Goal: Use online tool/utility: Utilize a website feature to perform a specific function

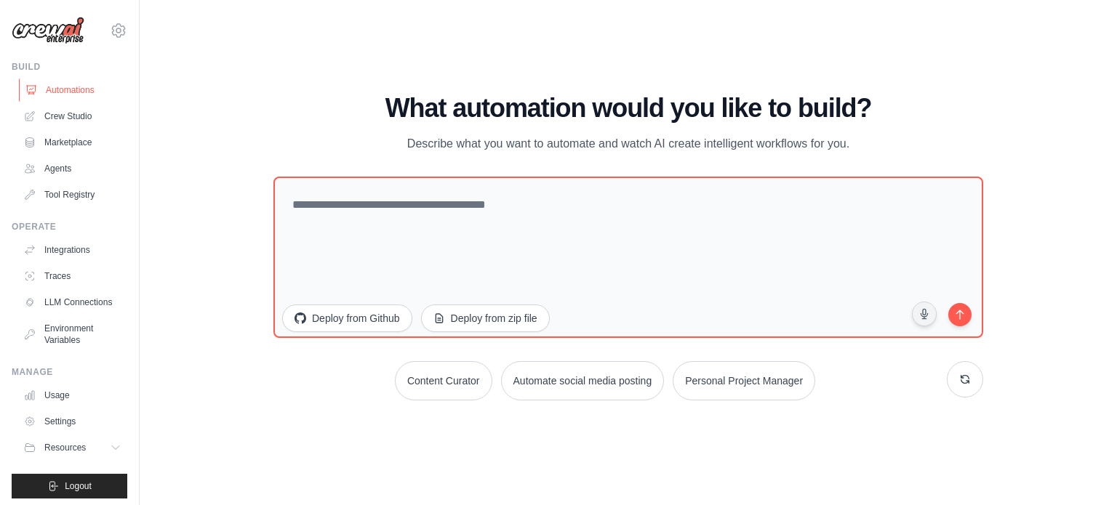
click at [79, 81] on link "Automations" at bounding box center [74, 90] width 110 height 23
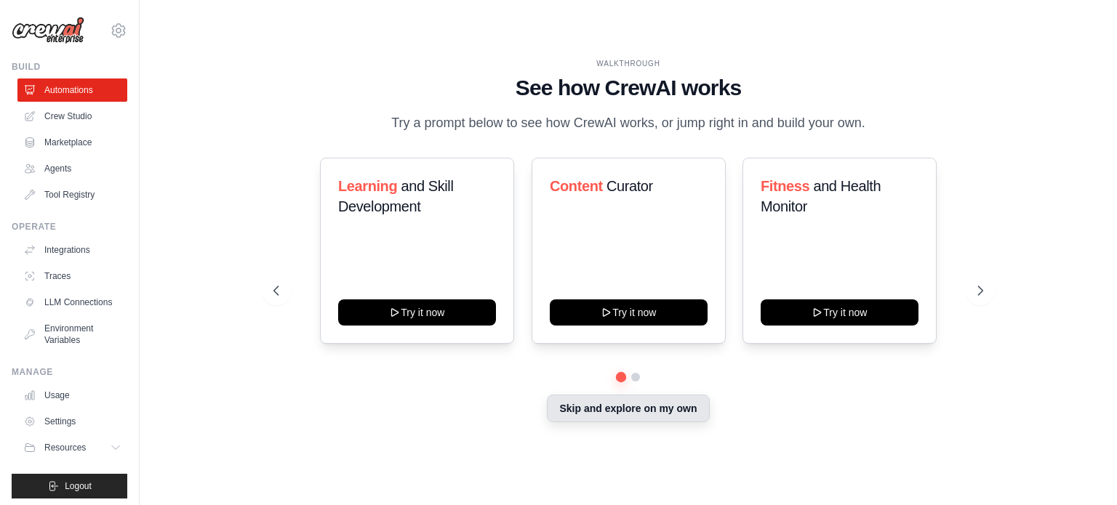
click at [569, 413] on button "Skip and explore on my own" at bounding box center [628, 409] width 162 height 28
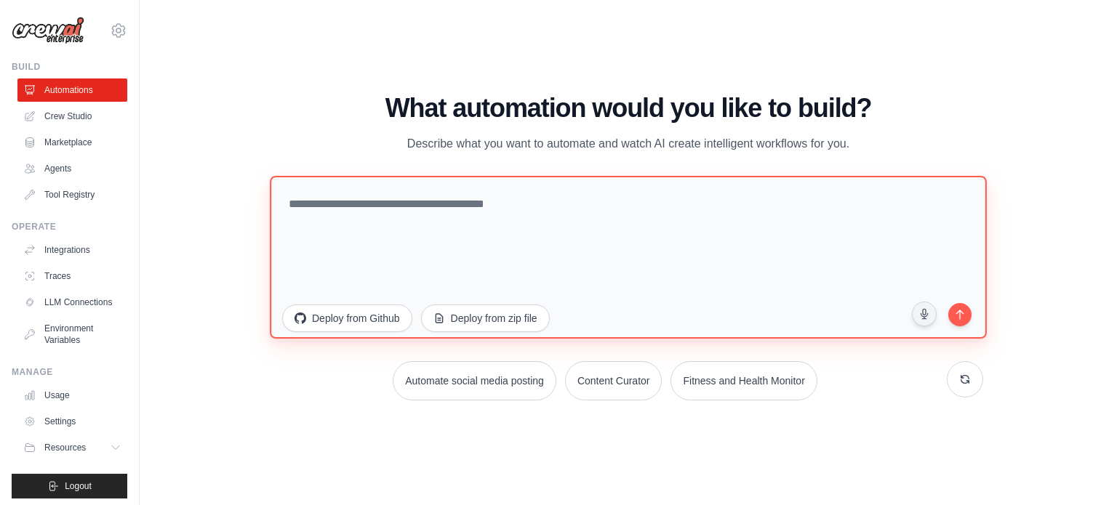
click at [463, 253] on textarea at bounding box center [628, 256] width 717 height 163
type textarea "**********"
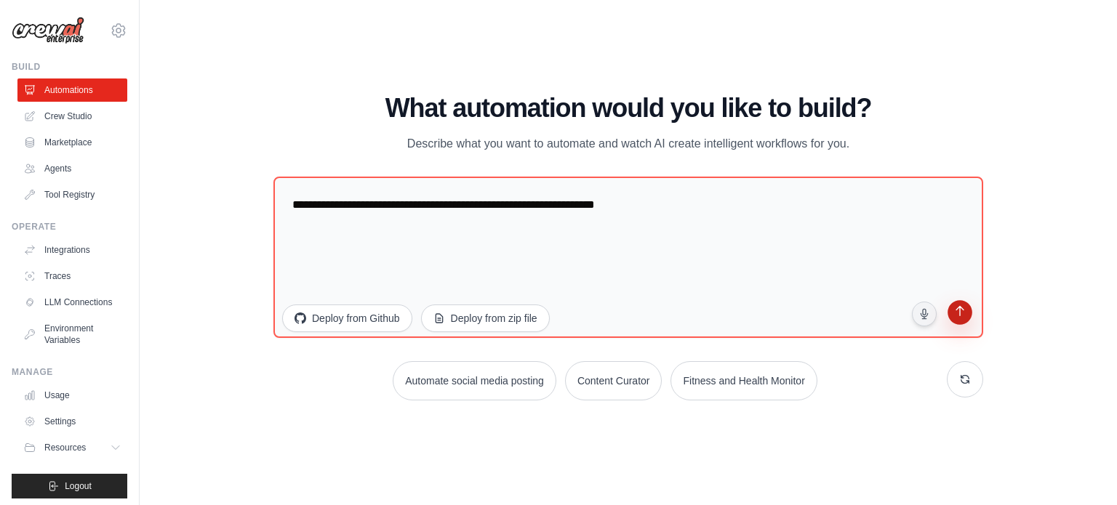
click at [954, 316] on icon "submit" at bounding box center [959, 312] width 14 height 14
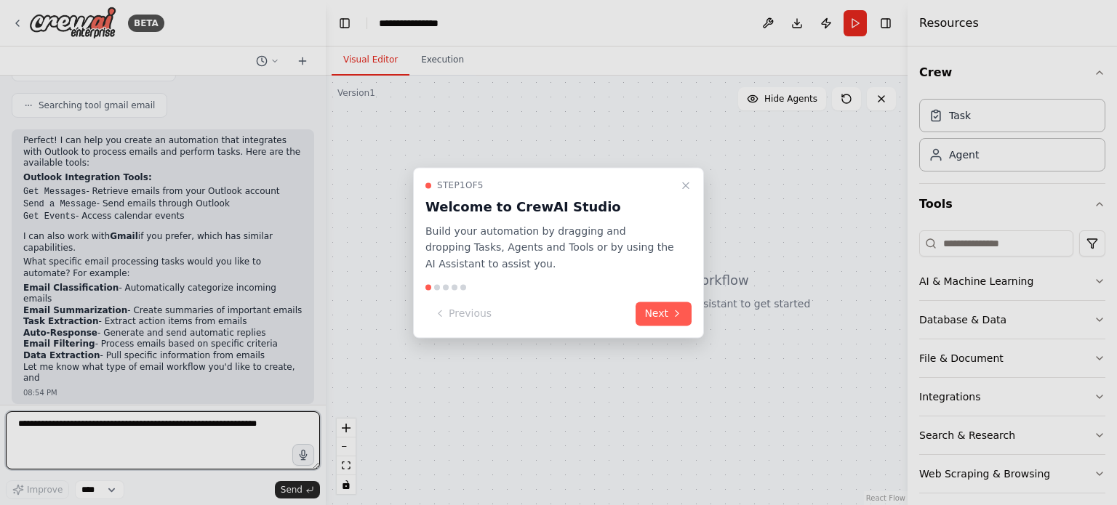
scroll to position [235, 0]
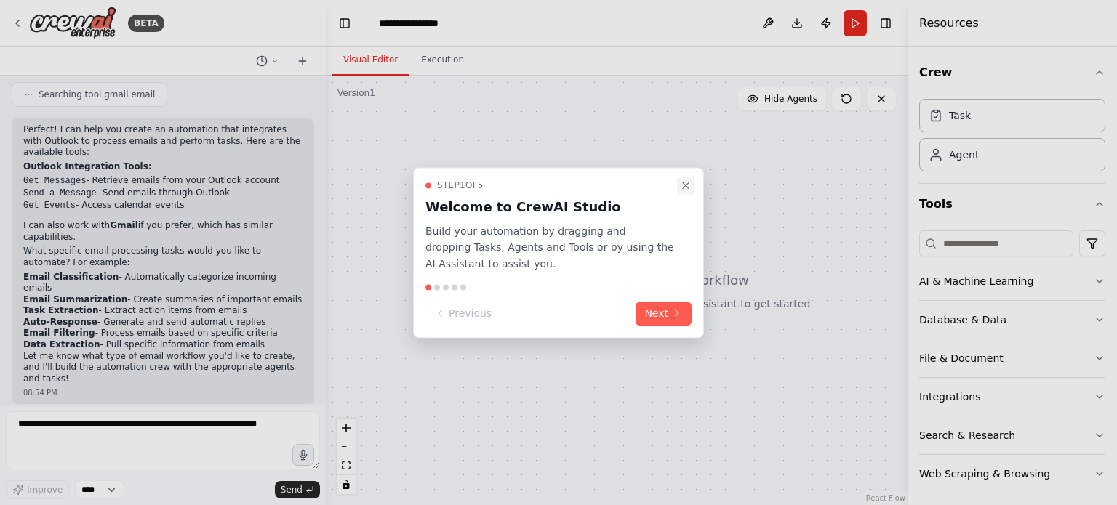
click at [683, 180] on icon "Close walkthrough" at bounding box center [686, 186] width 12 height 12
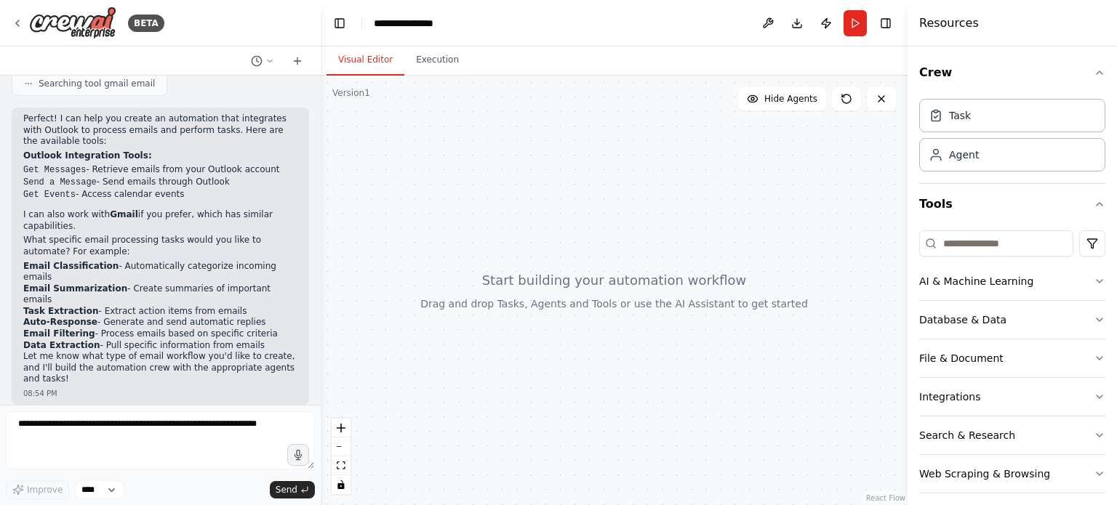
scroll to position [223, 0]
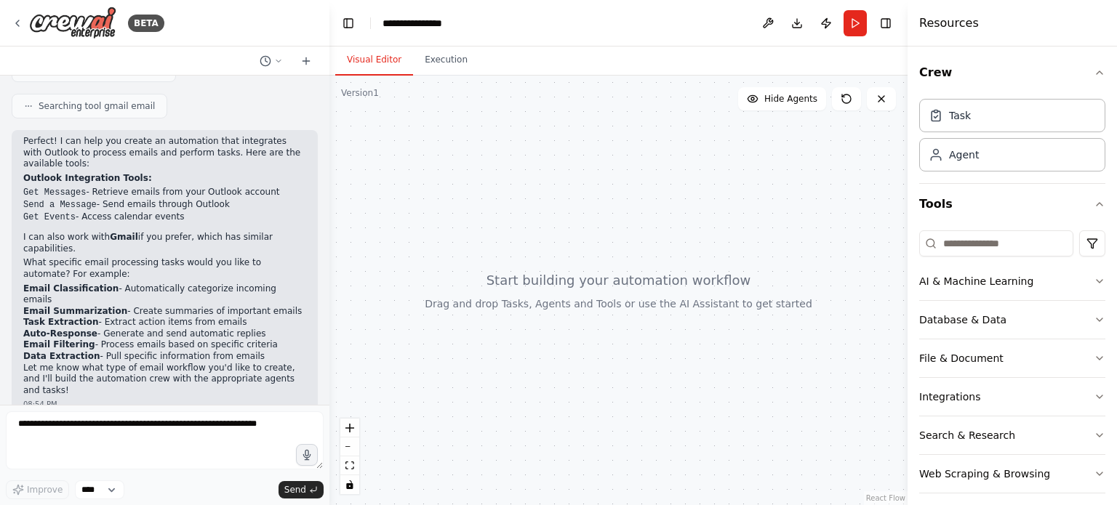
drag, startPoint x: 321, startPoint y: 322, endPoint x: 329, endPoint y: 174, distance: 148.5
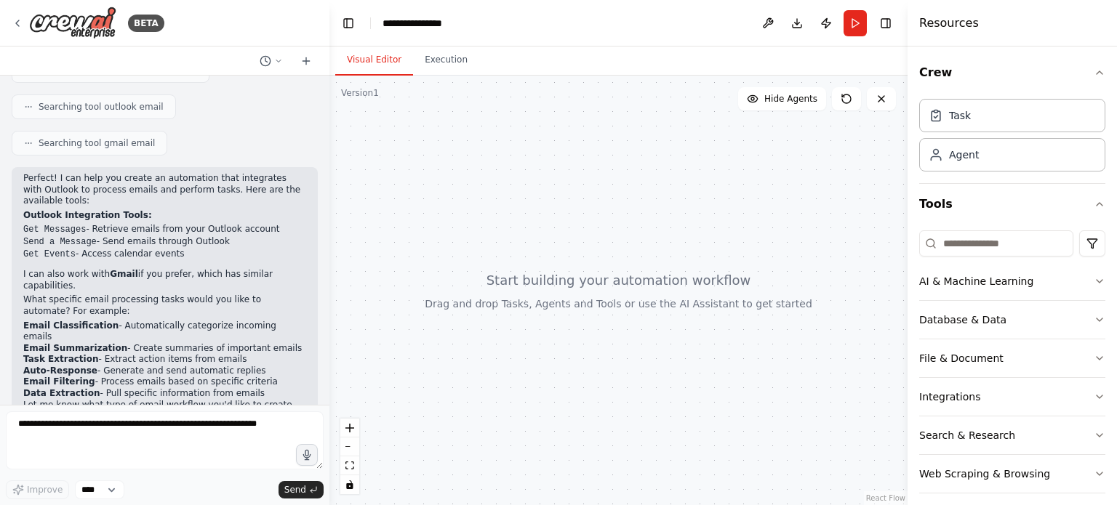
scroll to position [224, 0]
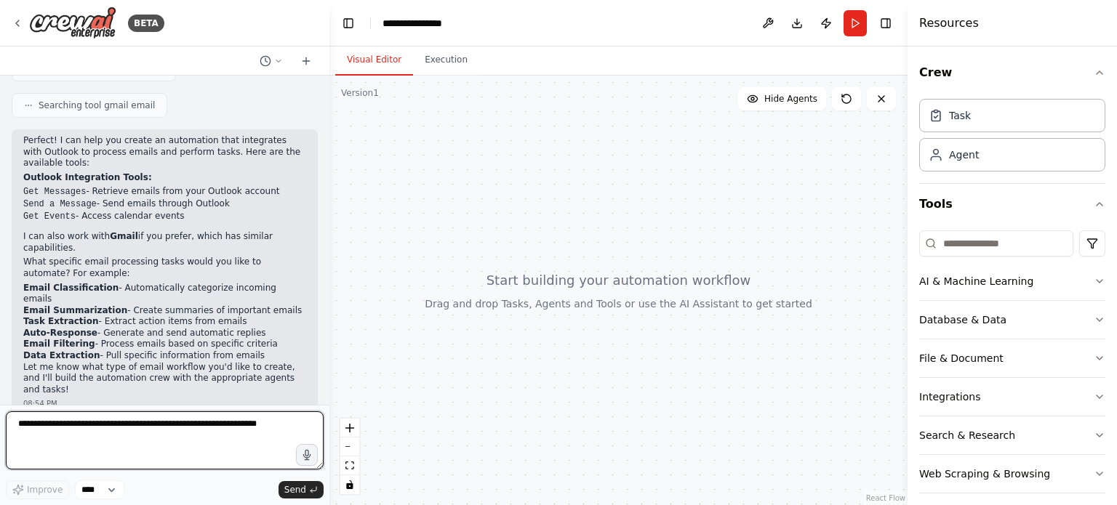
click at [123, 435] on textarea at bounding box center [165, 440] width 318 height 58
